Goal: Task Accomplishment & Management: Manage account settings

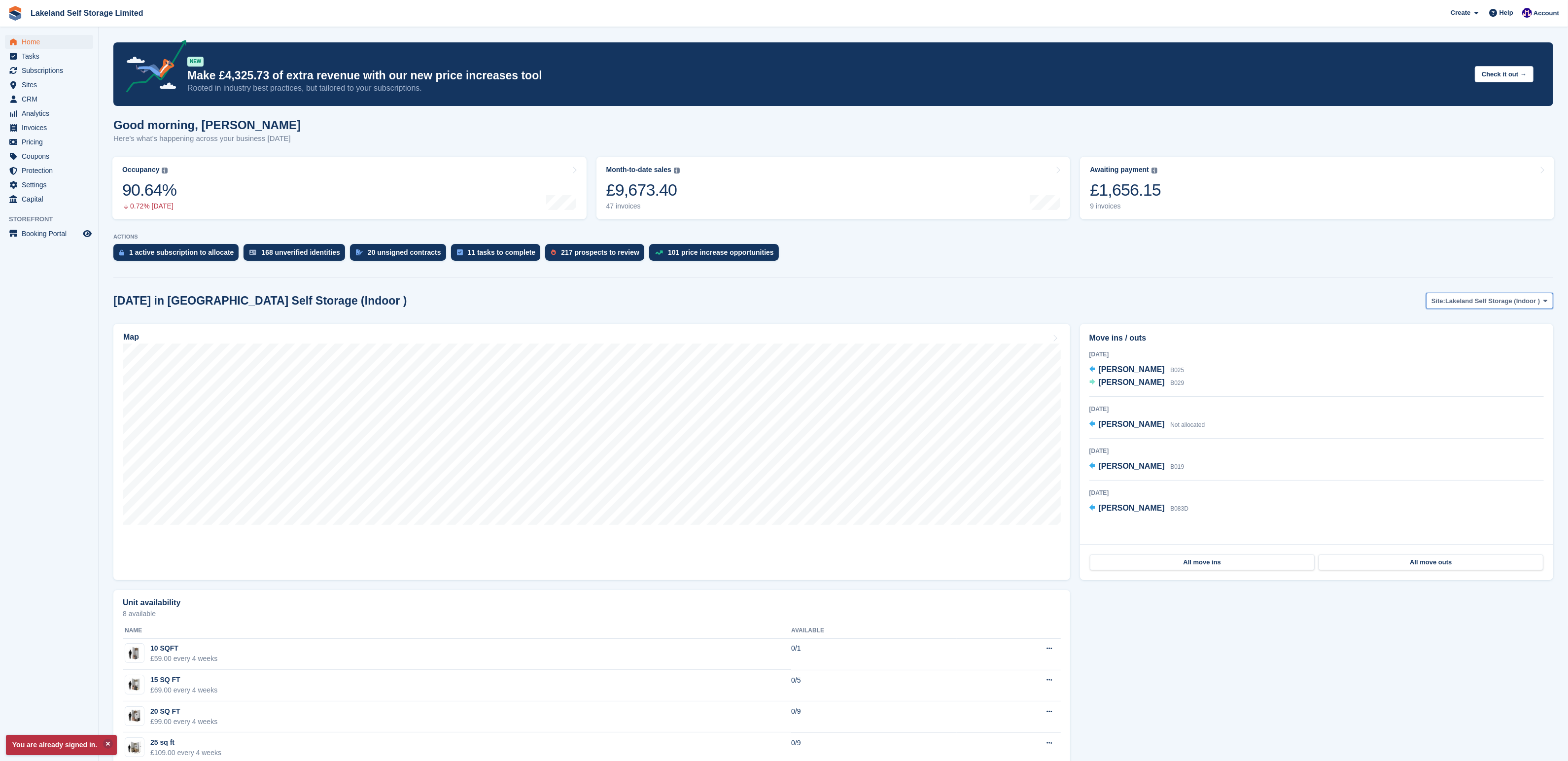
click at [1546, 300] on icon at bounding box center [1545, 301] width 4 height 7
click at [1444, 342] on link "Lakeland Self Storage (Outdoor drive up)" at bounding box center [1475, 342] width 147 height 18
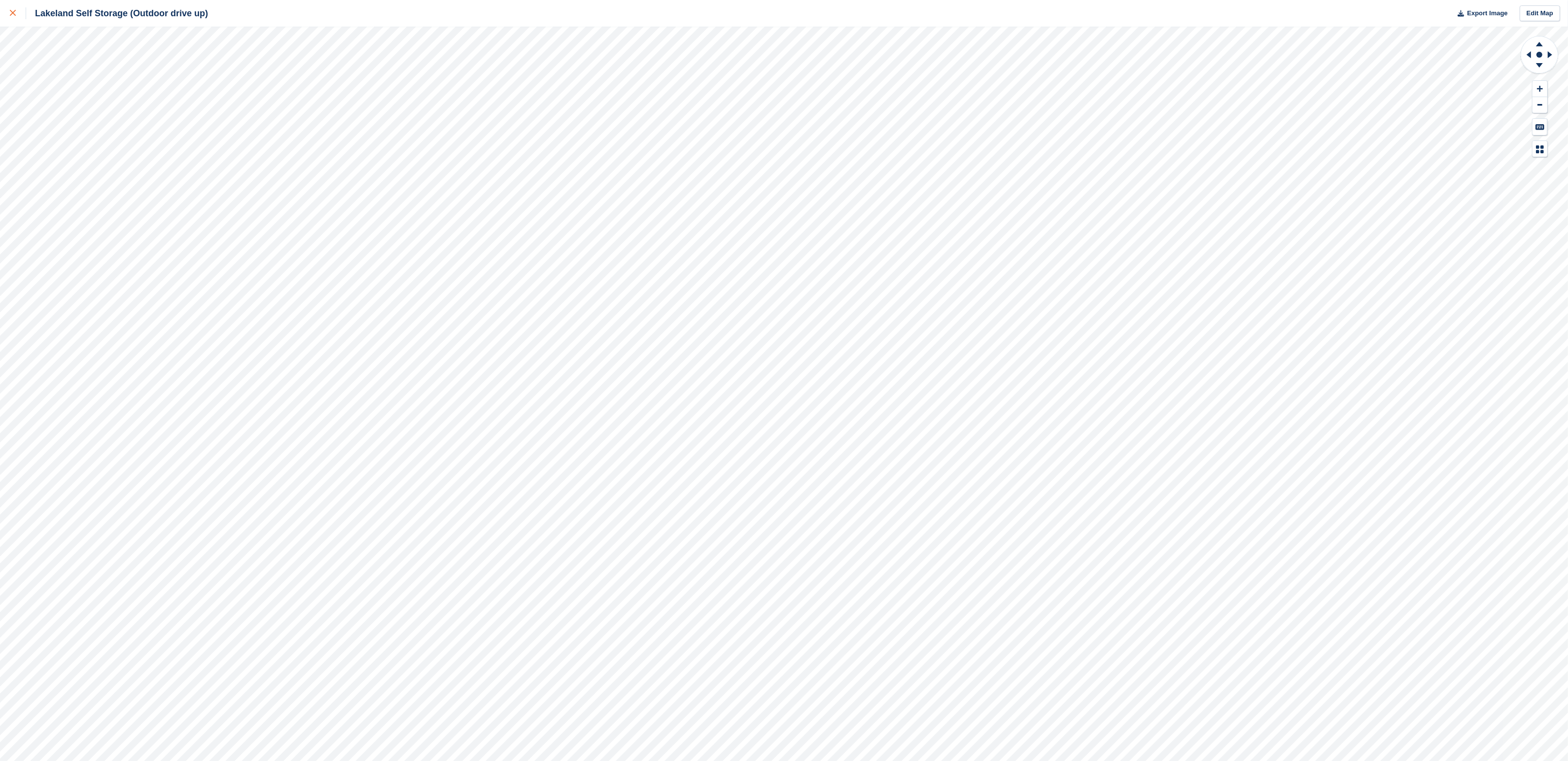
click at [13, 12] on icon at bounding box center [13, 13] width 6 height 6
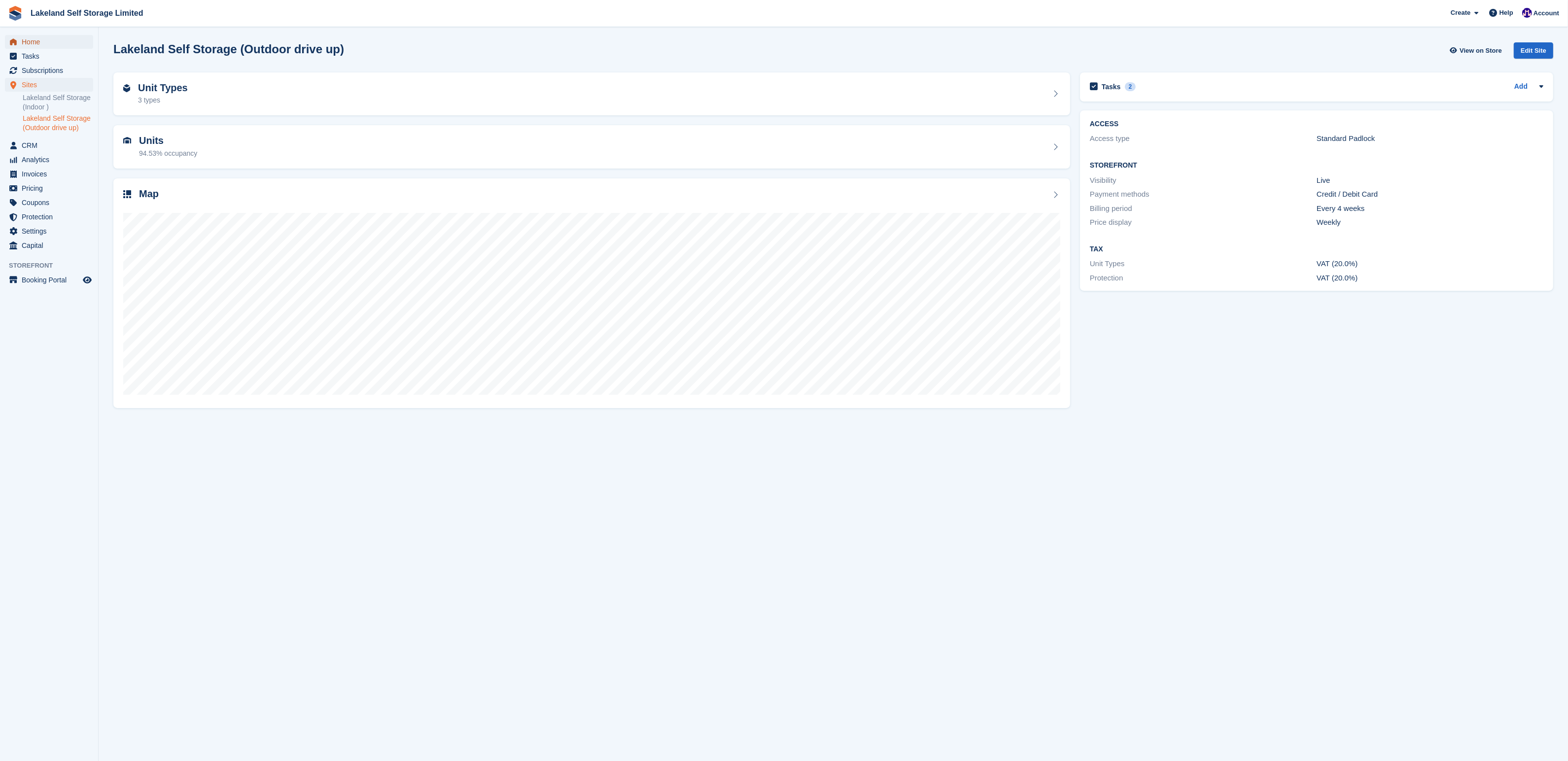
click at [35, 38] on span "Home" at bounding box center [51, 41] width 59 height 14
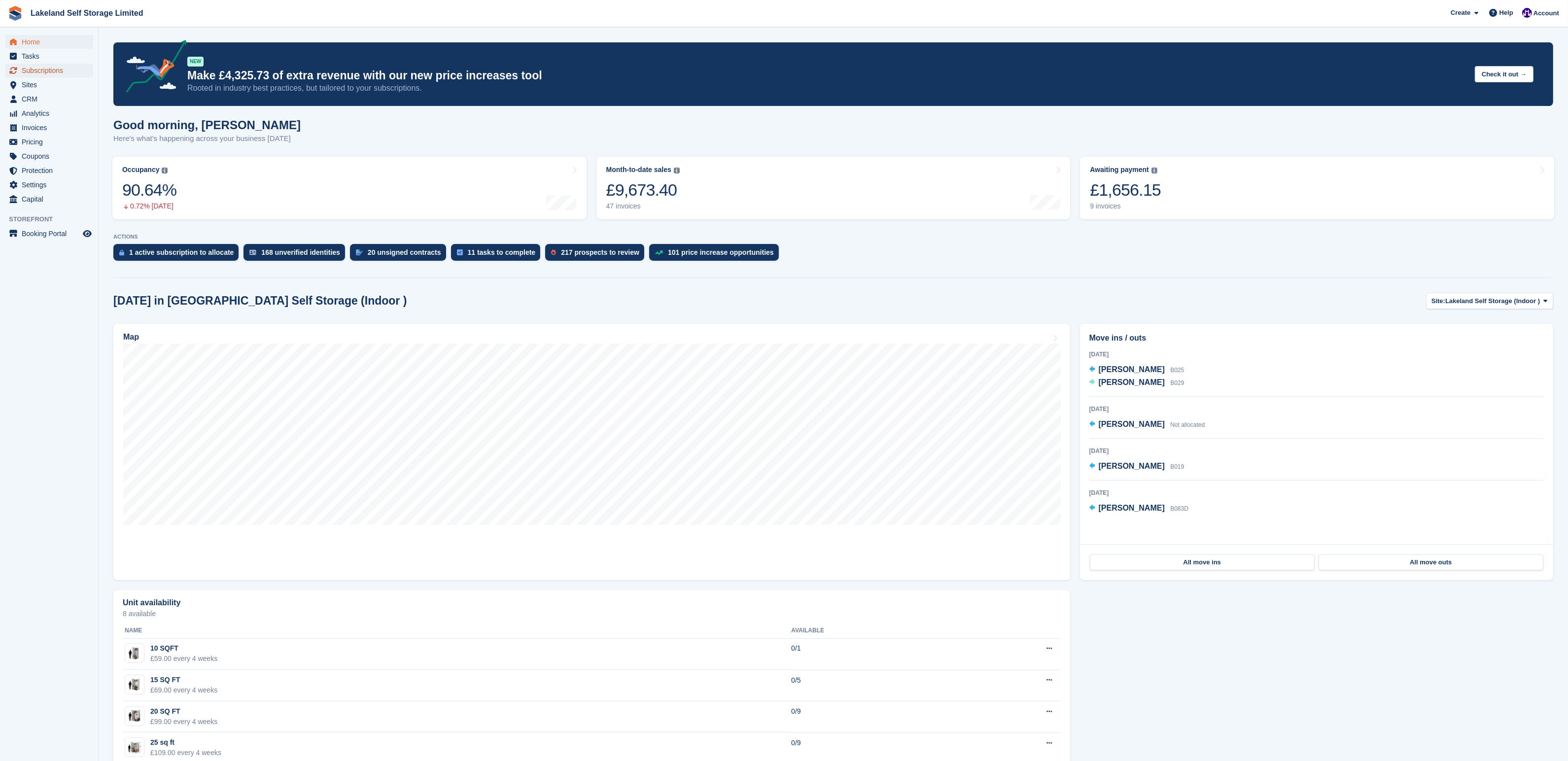
click at [44, 69] on span "Subscriptions" at bounding box center [51, 70] width 59 height 14
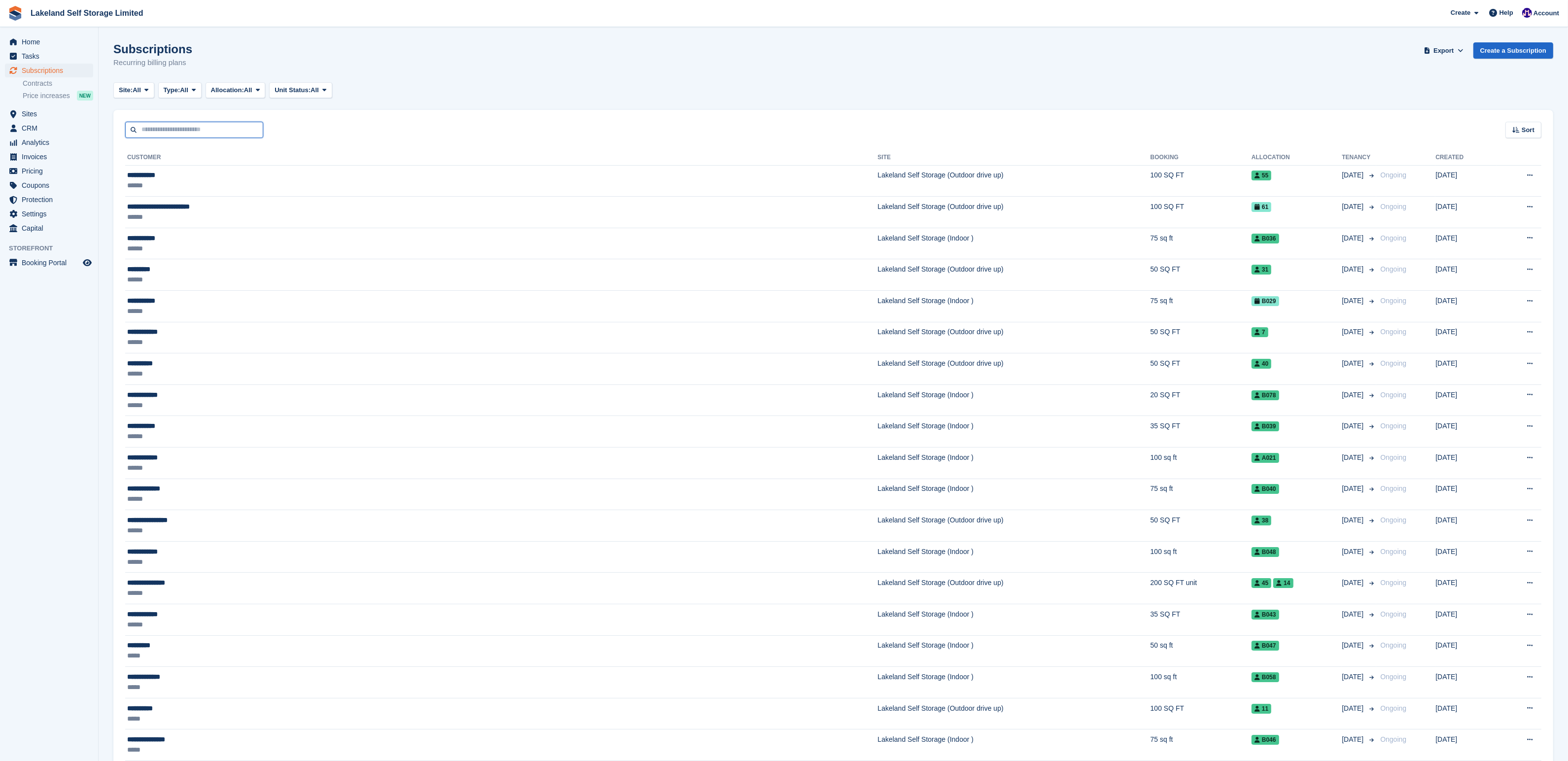
click at [168, 128] on input "text" at bounding box center [194, 130] width 138 height 16
click at [878, 331] on td "Lakeland Self Storage (Outdoor drive up)" at bounding box center [1014, 338] width 273 height 32
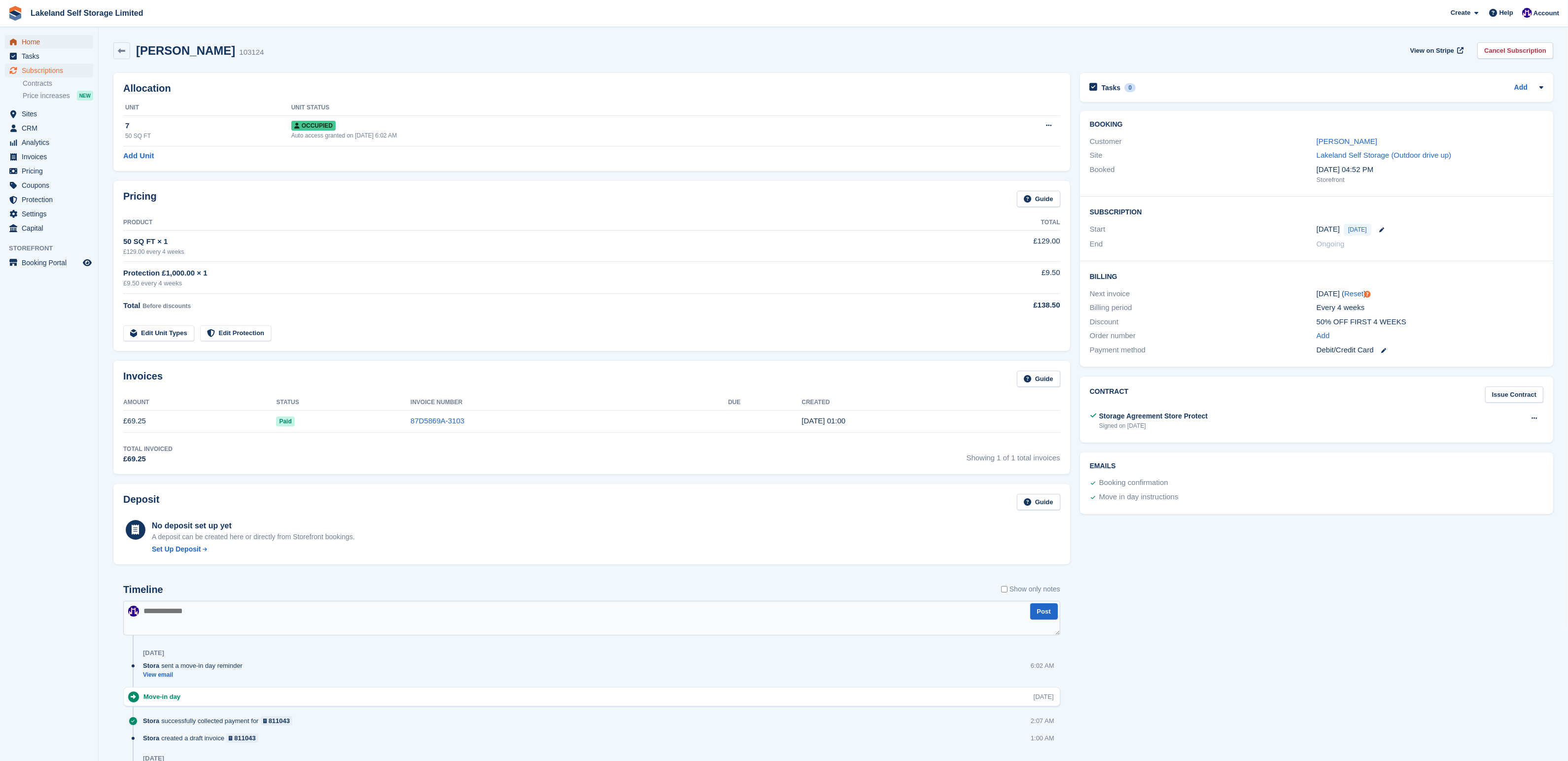
click at [35, 42] on span "Home" at bounding box center [51, 41] width 59 height 14
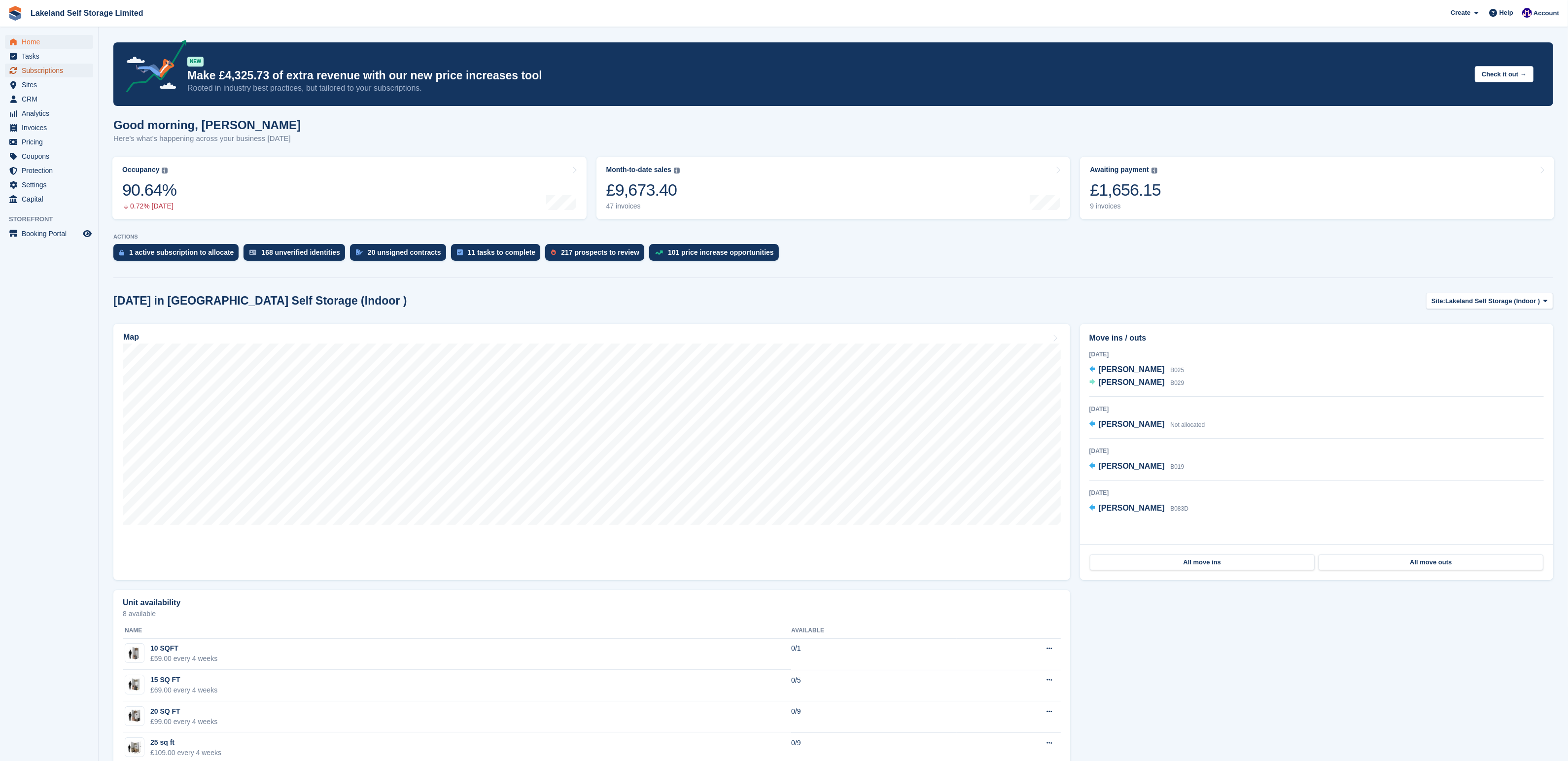
click at [39, 69] on span "Subscriptions" at bounding box center [51, 70] width 59 height 14
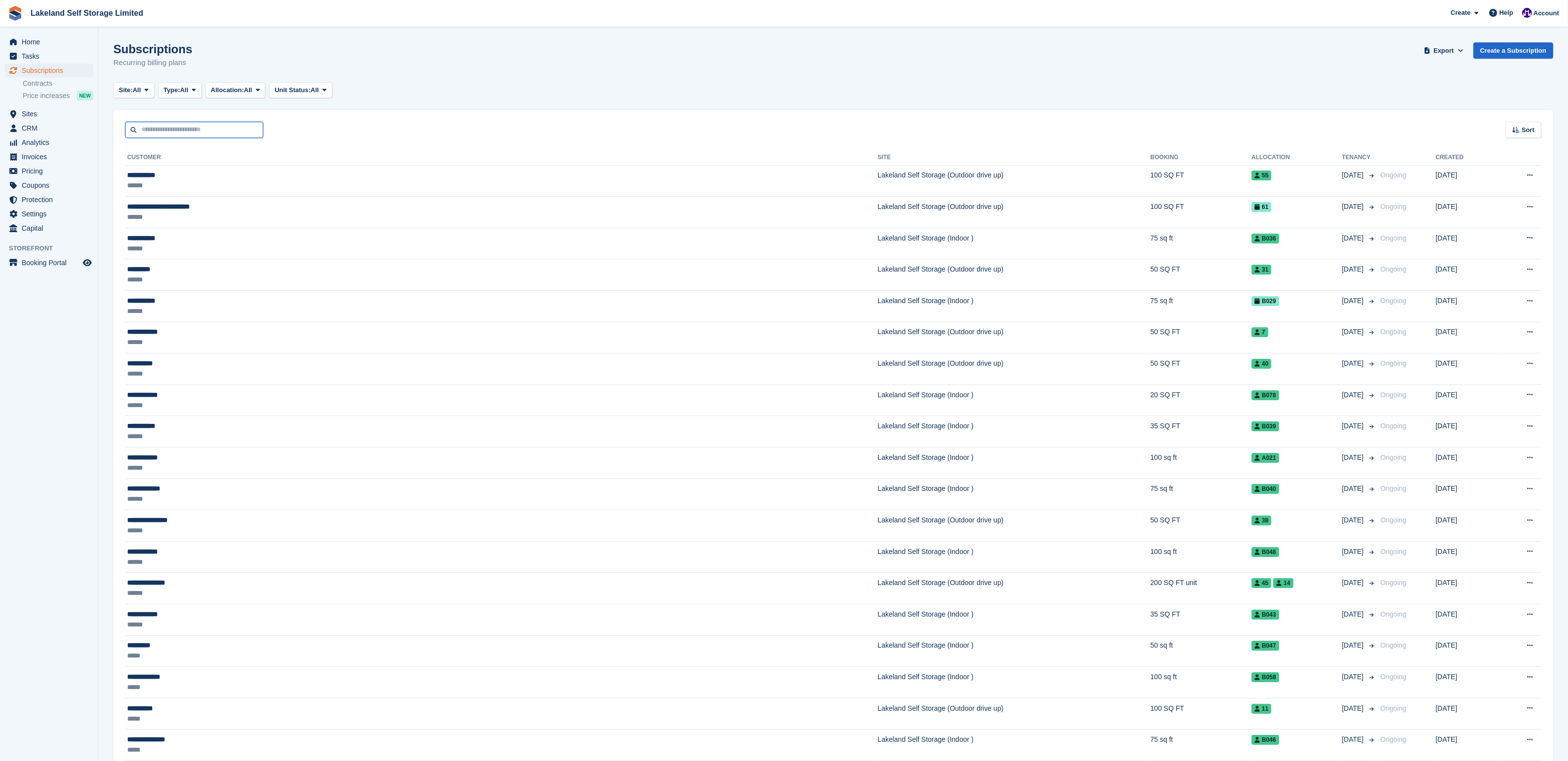
click at [175, 131] on input "text" at bounding box center [194, 130] width 138 height 16
type input "**********"
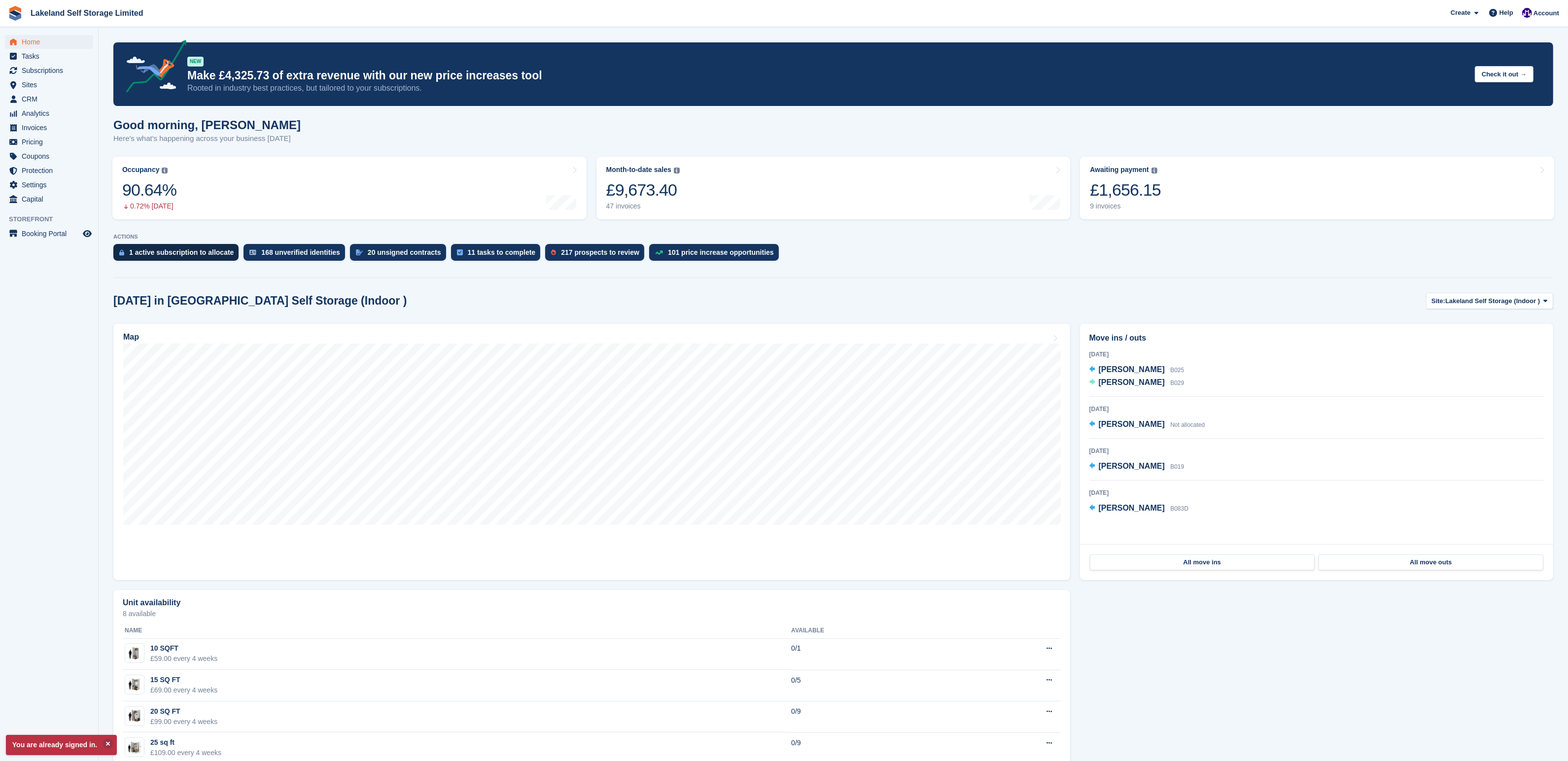
click at [162, 250] on div "1 active subscription to allocate" at bounding box center [181, 252] width 105 height 8
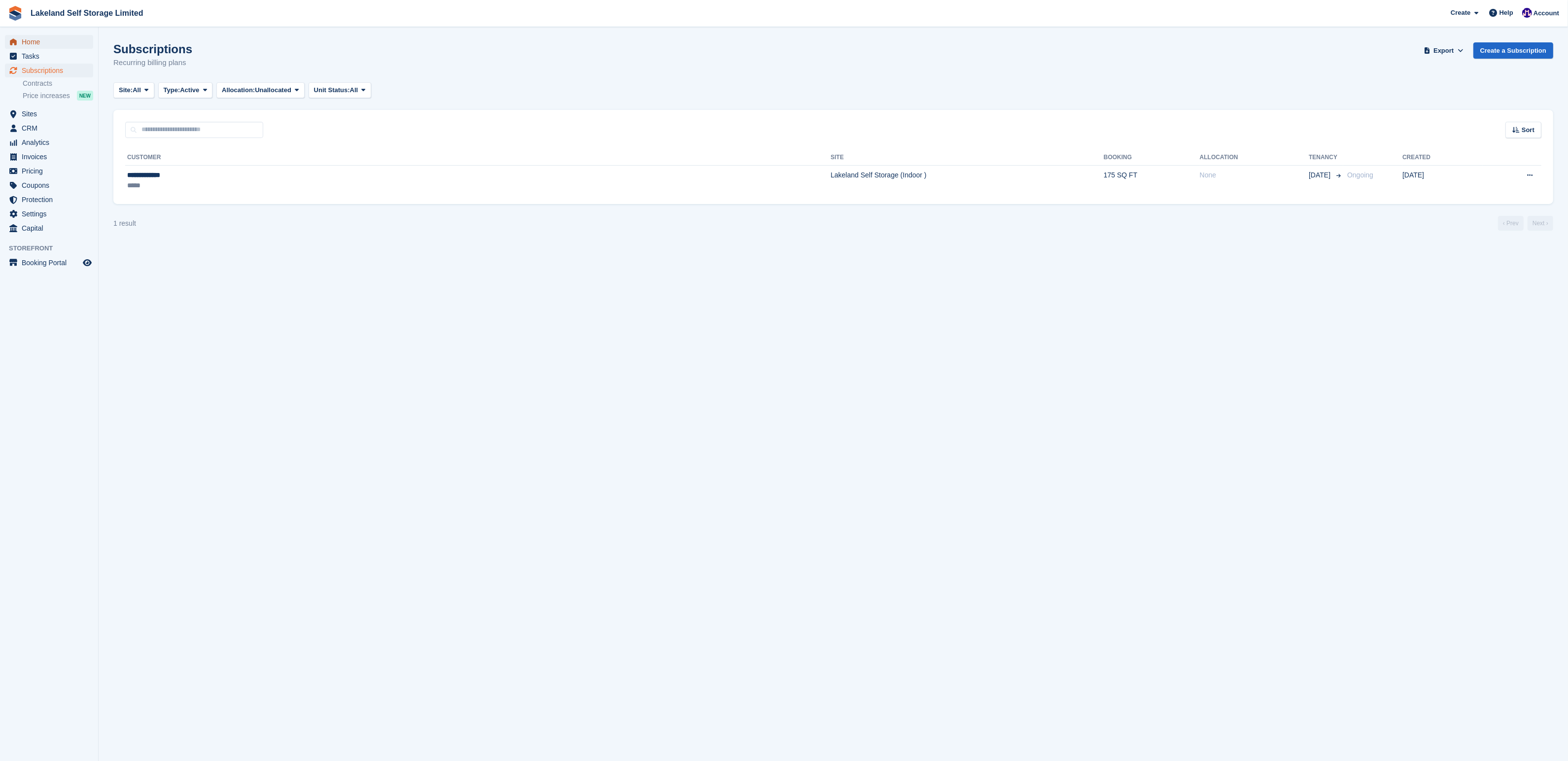
click at [40, 48] on span "Home" at bounding box center [51, 41] width 59 height 14
